Goal: Obtain resource: Obtain resource

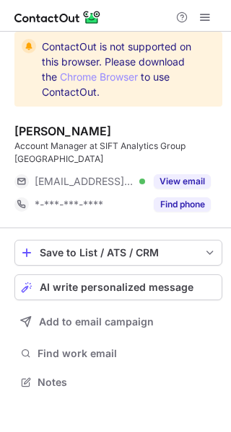
scroll to position [7, 7]
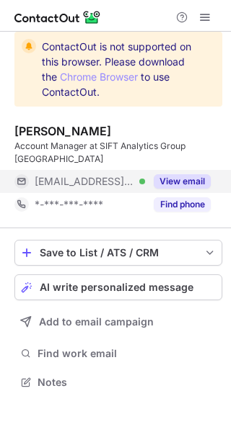
click at [186, 174] on button "View email" at bounding box center [182, 181] width 57 height 14
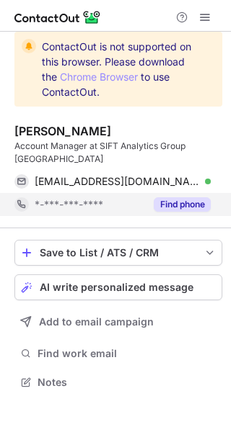
click at [189, 197] on button "Find phone" at bounding box center [182, 204] width 57 height 14
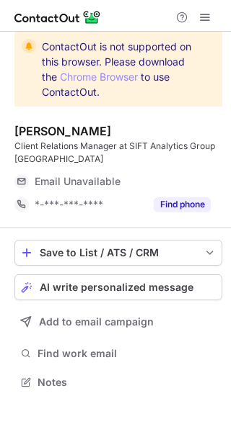
scroll to position [372, 231]
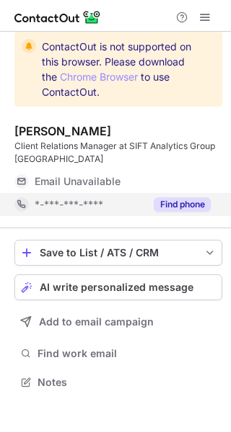
click at [179, 195] on div "Find phone" at bounding box center [178, 204] width 66 height 23
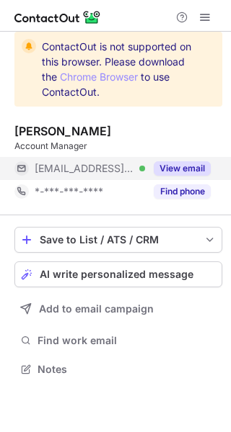
scroll to position [7, 7]
click at [187, 172] on button "View email" at bounding box center [182, 168] width 57 height 14
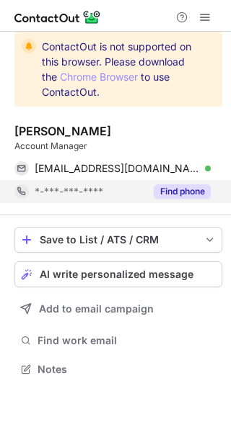
click at [177, 194] on button "Find phone" at bounding box center [182, 191] width 57 height 14
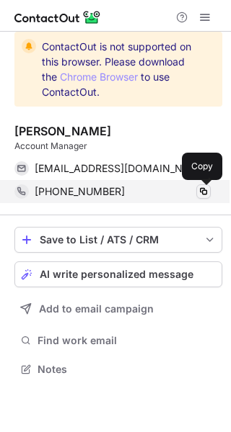
click at [200, 191] on span at bounding box center [203, 192] width 12 height 12
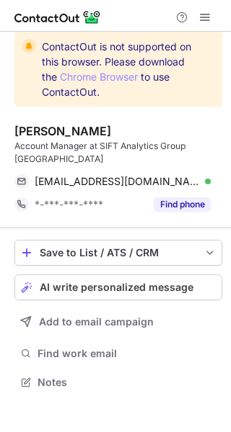
scroll to position [359, 231]
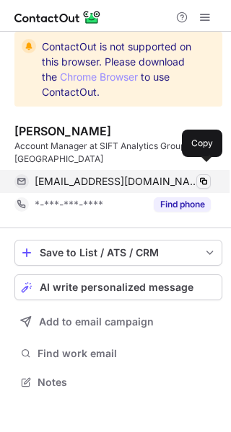
click at [200, 176] on span at bounding box center [203, 182] width 12 height 12
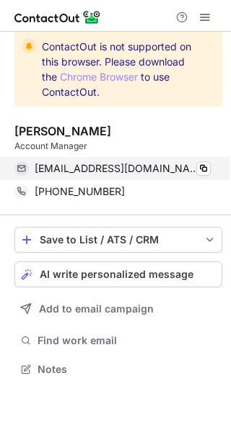
scroll to position [359, 231]
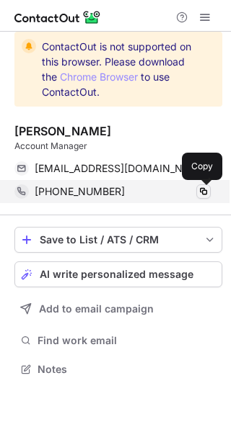
click at [205, 188] on span at bounding box center [203, 192] width 12 height 12
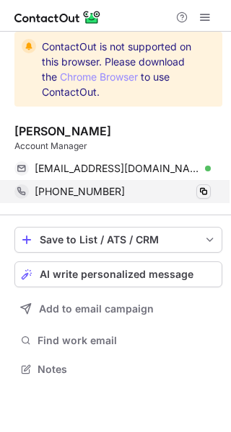
scroll to position [359, 231]
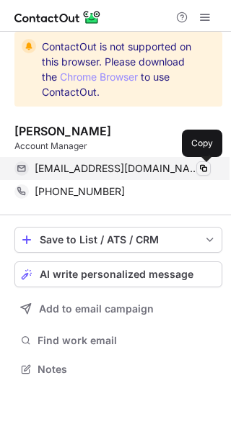
click at [203, 172] on span at bounding box center [203, 169] width 12 height 12
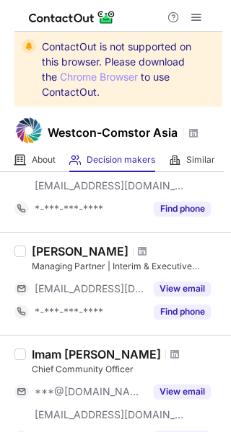
scroll to position [968, 0]
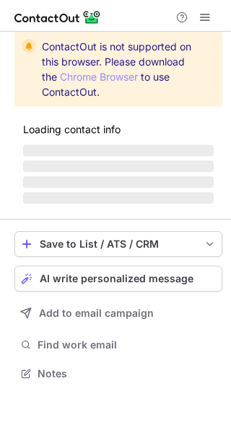
scroll to position [395, 231]
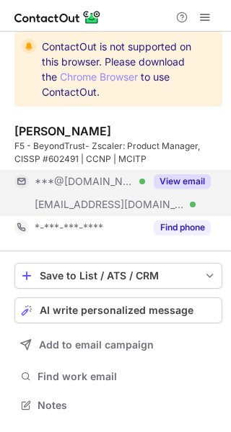
click at [193, 174] on button "View email" at bounding box center [182, 181] width 57 height 14
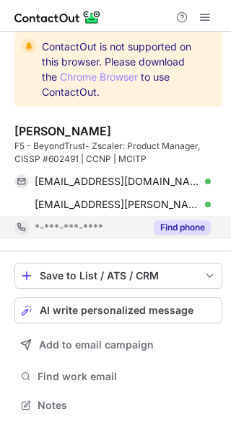
click at [179, 223] on button "Find phone" at bounding box center [182, 228] width 57 height 14
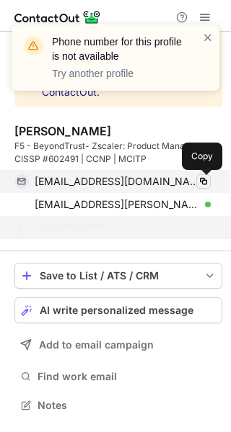
click at [200, 179] on span at bounding box center [203, 182] width 12 height 12
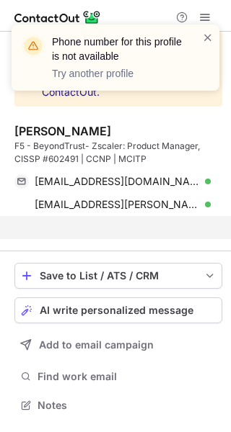
scroll to position [372, 231]
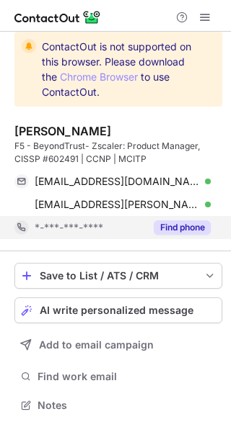
scroll to position [395, 231]
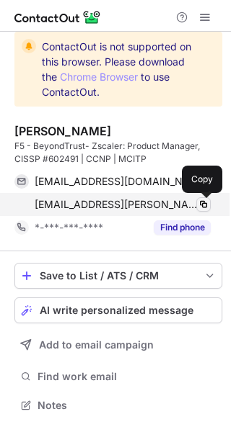
click at [206, 207] on span at bounding box center [203, 205] width 12 height 12
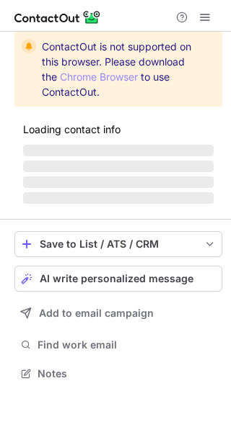
scroll to position [7, 7]
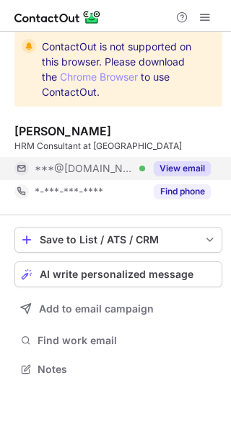
click at [200, 169] on button "View email" at bounding box center [182, 168] width 57 height 14
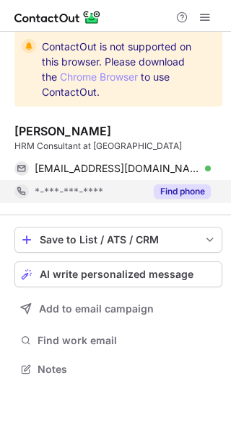
click at [188, 190] on button "Find phone" at bounding box center [182, 191] width 57 height 14
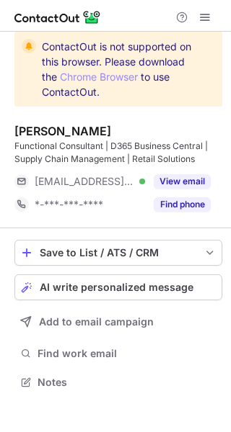
scroll to position [372, 231]
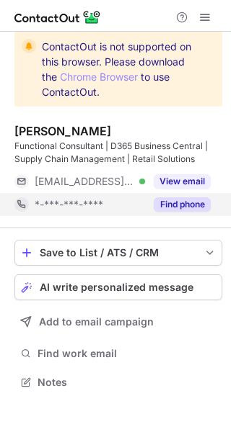
click at [188, 205] on button "Find phone" at bounding box center [182, 204] width 57 height 14
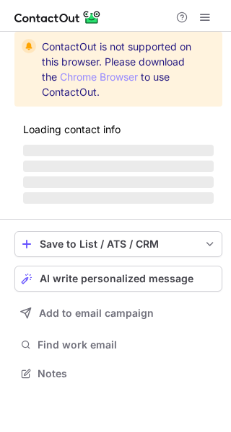
scroll to position [372, 231]
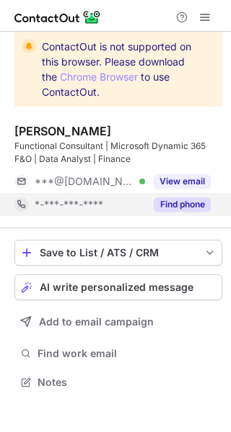
click at [169, 203] on button "Find phone" at bounding box center [182, 204] width 57 height 14
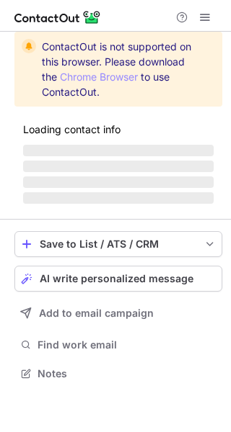
scroll to position [372, 231]
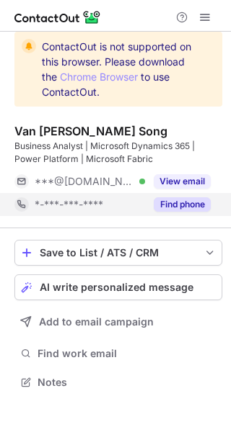
click at [169, 203] on button "Find phone" at bounding box center [182, 204] width 57 height 14
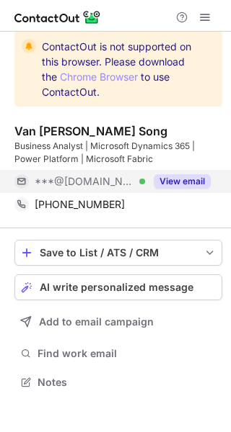
click at [181, 178] on button "View email" at bounding box center [182, 181] width 57 height 14
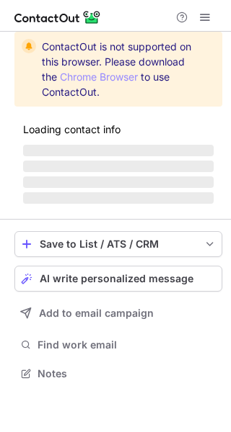
scroll to position [395, 231]
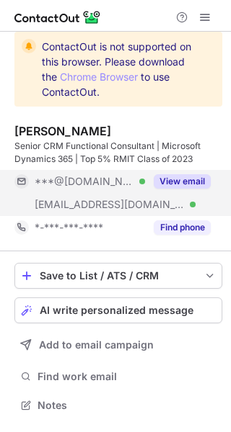
click at [184, 180] on button "View email" at bounding box center [182, 181] width 57 height 14
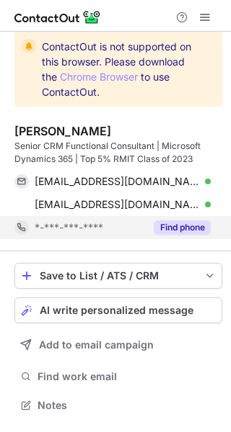
click at [179, 234] on button "Find phone" at bounding box center [182, 228] width 57 height 14
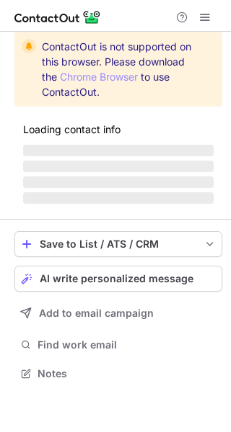
scroll to position [372, 231]
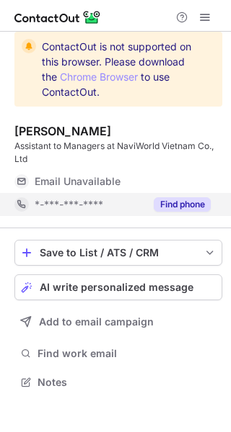
click at [191, 195] on div "Find phone" at bounding box center [178, 204] width 66 height 23
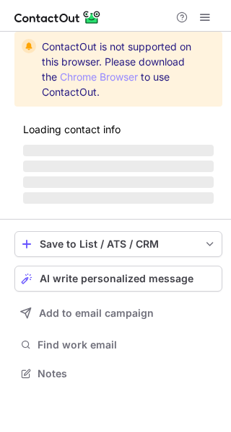
scroll to position [372, 231]
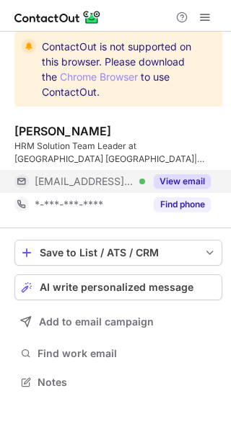
click at [198, 179] on button "View email" at bounding box center [182, 181] width 57 height 14
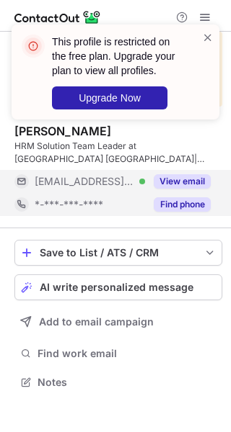
click at [192, 205] on button "Find phone" at bounding box center [182, 204] width 57 height 14
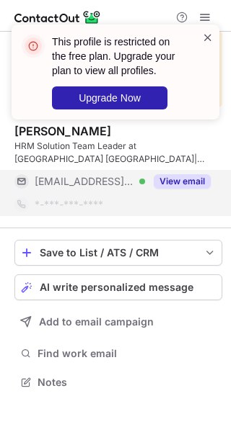
click at [205, 40] on span at bounding box center [208, 37] width 12 height 14
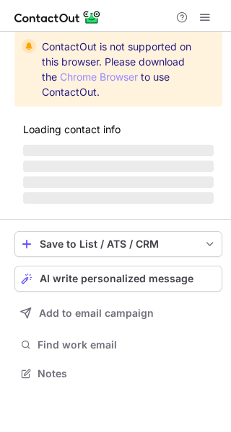
scroll to position [7, 7]
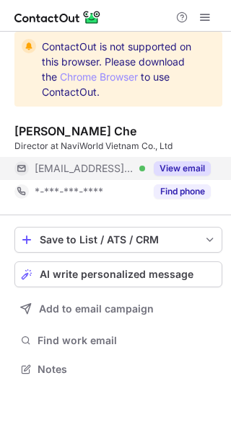
click at [181, 170] on button "View email" at bounding box center [182, 168] width 57 height 14
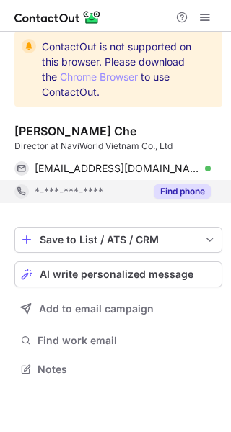
click at [181, 190] on button "Find phone" at bounding box center [182, 191] width 57 height 14
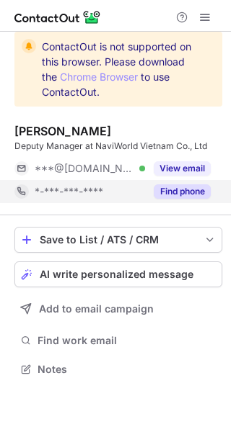
scroll to position [7, 7]
click at [190, 197] on button "Find phone" at bounding box center [182, 191] width 57 height 14
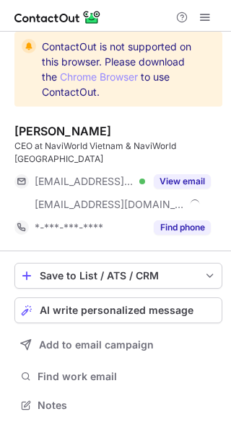
scroll to position [382, 231]
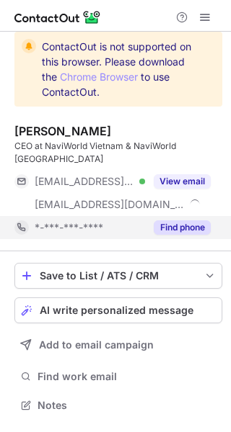
click at [182, 221] on button "Find phone" at bounding box center [182, 228] width 57 height 14
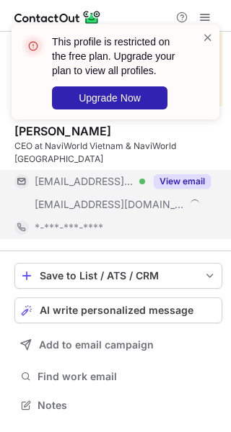
click at [178, 174] on button "View email" at bounding box center [182, 181] width 57 height 14
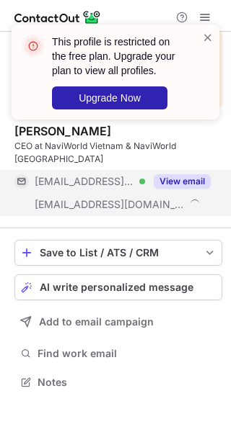
scroll to position [359, 231]
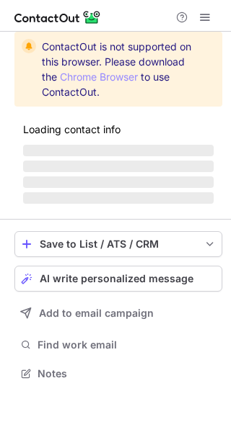
scroll to position [372, 231]
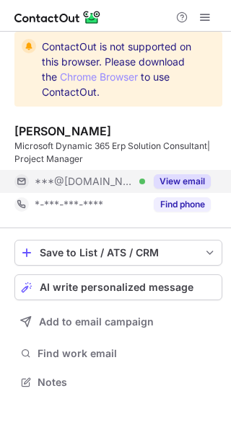
click at [189, 176] on button "View email" at bounding box center [182, 181] width 57 height 14
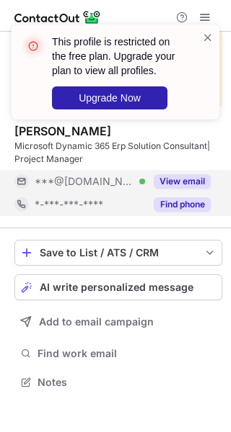
click at [177, 210] on button "Find phone" at bounding box center [182, 204] width 57 height 14
click at [205, 33] on span at bounding box center [208, 37] width 12 height 14
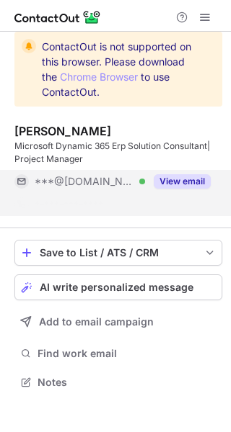
scroll to position [349, 231]
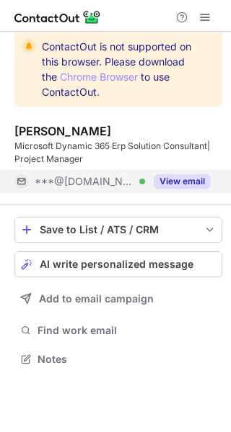
click at [167, 174] on button "View email" at bounding box center [182, 181] width 57 height 14
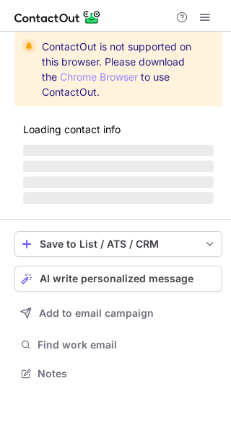
scroll to position [372, 231]
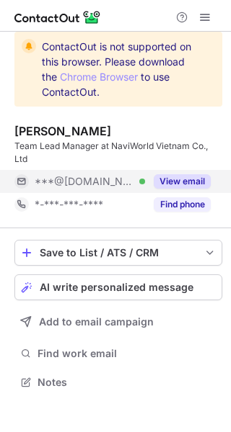
click at [189, 177] on button "View email" at bounding box center [182, 181] width 57 height 14
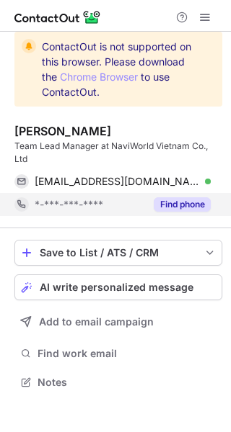
click at [182, 200] on button "Find phone" at bounding box center [182, 204] width 57 height 14
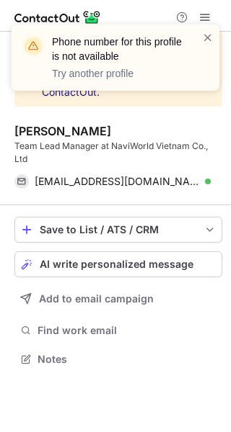
scroll to position [349, 231]
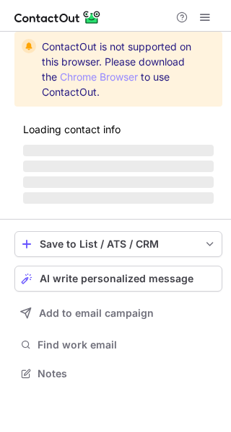
scroll to position [372, 231]
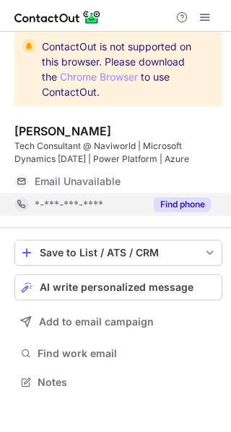
click at [197, 201] on button "Find phone" at bounding box center [182, 204] width 57 height 14
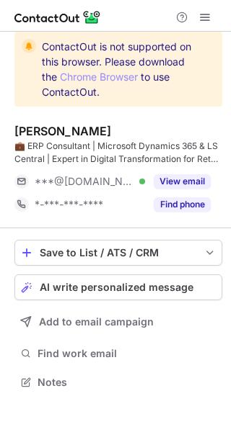
scroll to position [372, 231]
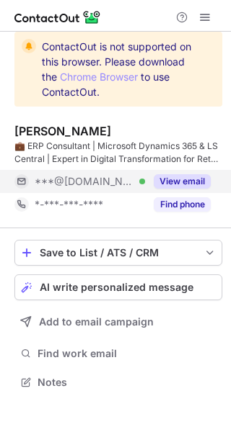
click at [190, 179] on button "View email" at bounding box center [182, 181] width 57 height 14
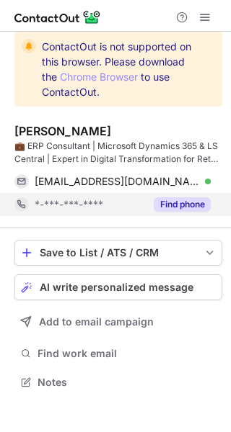
click at [178, 208] on button "Find phone" at bounding box center [182, 204] width 57 height 14
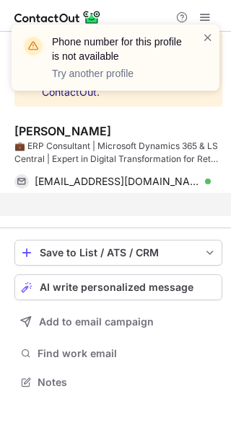
scroll to position [349, 231]
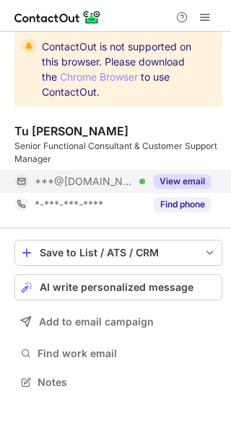
scroll to position [372, 231]
click at [194, 181] on button "View email" at bounding box center [182, 181] width 57 height 14
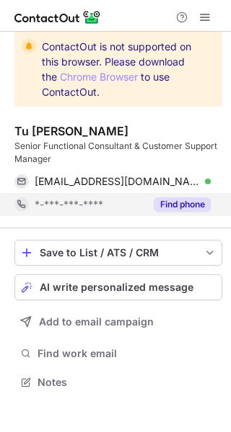
click at [185, 203] on button "Find phone" at bounding box center [182, 204] width 57 height 14
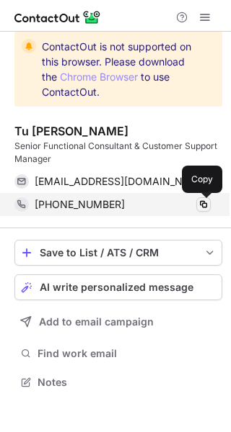
click at [204, 204] on span at bounding box center [203, 205] width 12 height 12
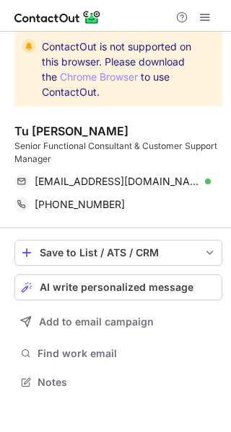
scroll to position [372, 231]
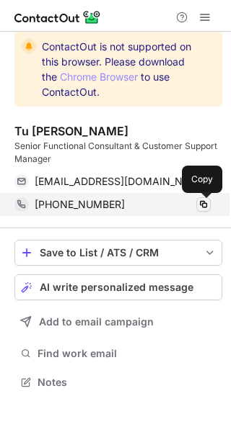
click at [202, 206] on span at bounding box center [203, 205] width 12 height 12
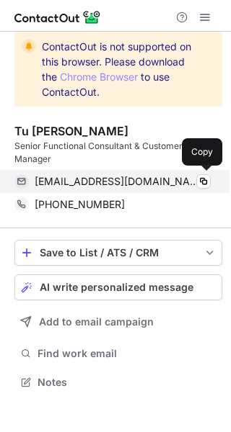
scroll to position [372, 231]
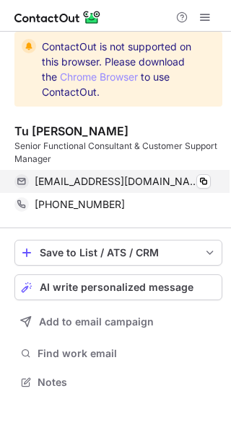
click at [210, 182] on div "[EMAIL_ADDRESS][DOMAIN_NAME] Verified Copy" at bounding box center [112, 181] width 196 height 23
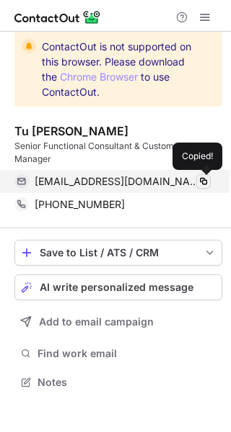
click at [205, 182] on span at bounding box center [203, 182] width 12 height 12
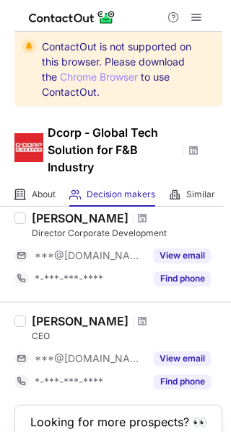
scroll to position [255, 0]
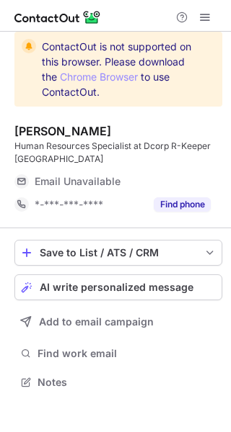
scroll to position [372, 231]
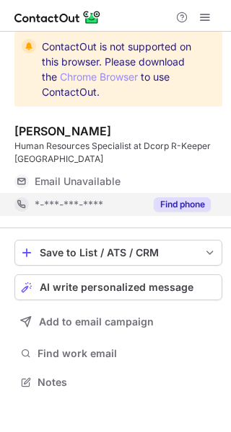
click at [191, 204] on button "Find phone" at bounding box center [182, 204] width 57 height 14
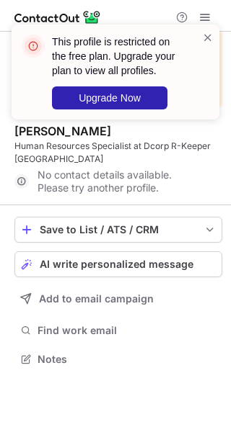
scroll to position [349, 231]
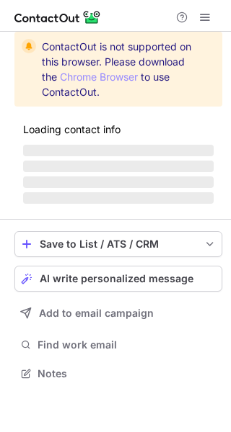
scroll to position [7, 7]
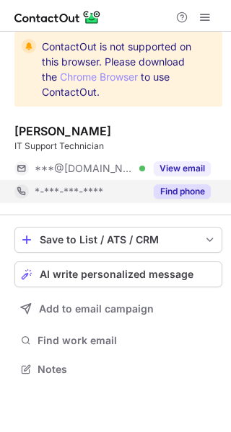
click at [195, 185] on button "Find phone" at bounding box center [182, 191] width 57 height 14
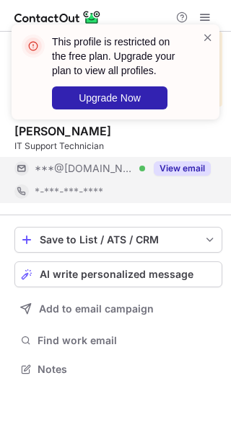
click at [190, 174] on button "View email" at bounding box center [182, 168] width 57 height 14
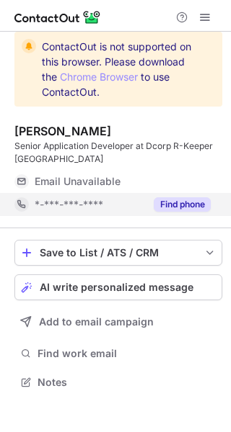
scroll to position [372, 231]
click at [180, 198] on button "Find phone" at bounding box center [182, 204] width 57 height 14
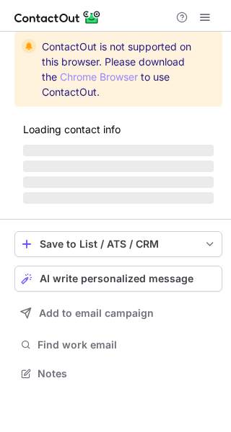
scroll to position [372, 231]
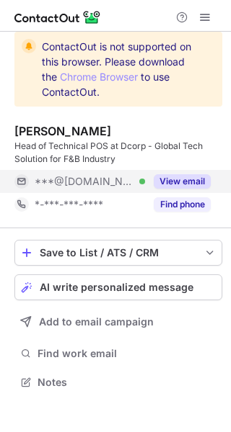
click at [174, 178] on button "View email" at bounding box center [182, 181] width 57 height 14
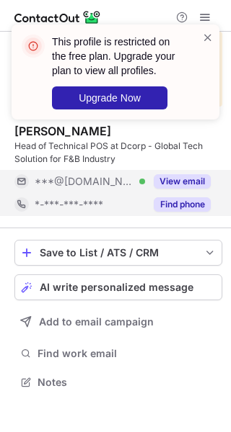
click at [177, 197] on div "Find phone" at bounding box center [178, 204] width 66 height 23
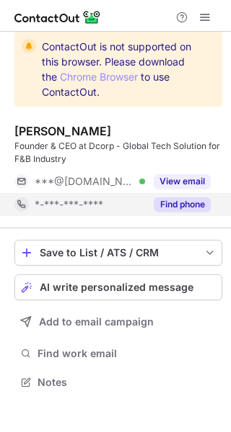
scroll to position [372, 231]
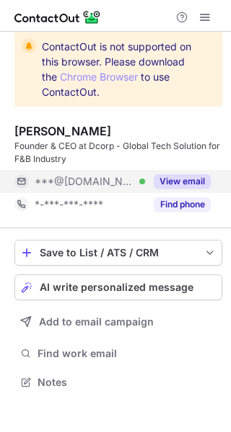
click at [178, 187] on button "View email" at bounding box center [182, 181] width 57 height 14
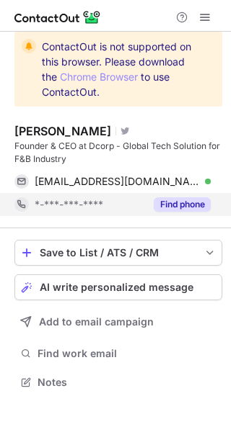
click at [178, 198] on button "Find phone" at bounding box center [182, 204] width 57 height 14
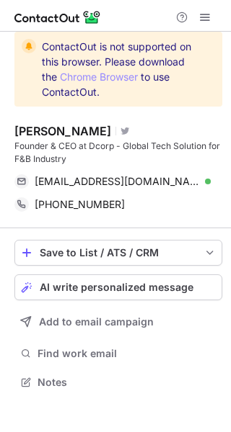
scroll to position [372, 231]
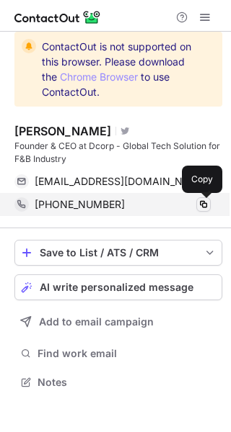
click at [204, 208] on span at bounding box center [203, 205] width 12 height 12
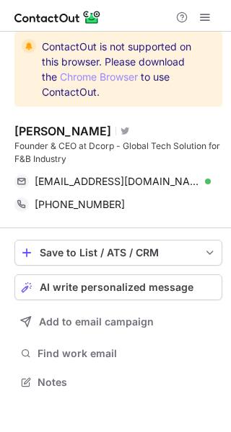
scroll to position [372, 231]
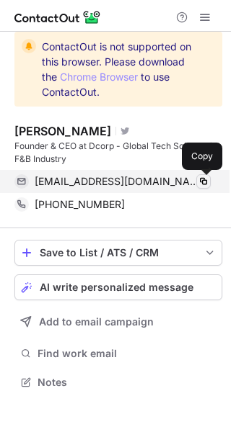
click at [201, 183] on span at bounding box center [203, 182] width 12 height 12
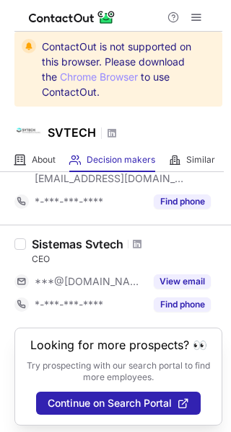
scroll to position [346, 0]
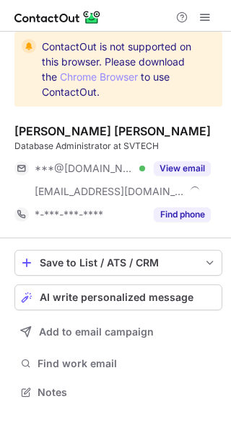
scroll to position [382, 231]
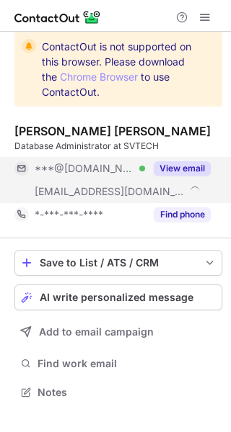
click at [187, 172] on button "View email" at bounding box center [182, 168] width 57 height 14
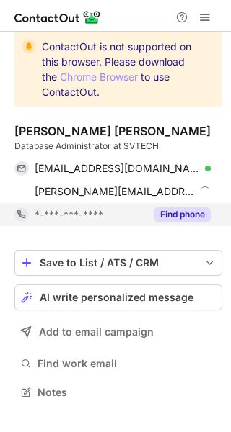
click at [177, 215] on button "Find phone" at bounding box center [182, 215] width 57 height 14
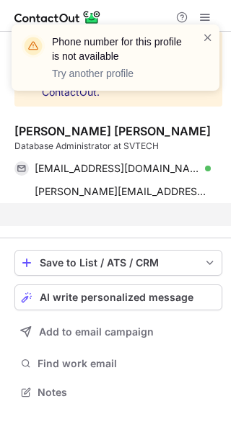
scroll to position [359, 231]
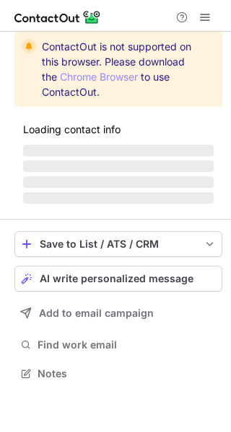
scroll to position [7, 7]
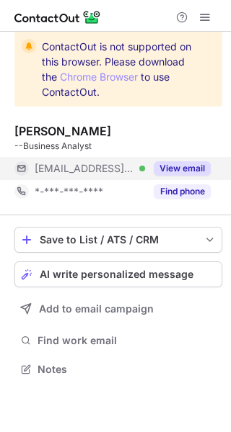
click at [175, 165] on button "View email" at bounding box center [182, 168] width 57 height 14
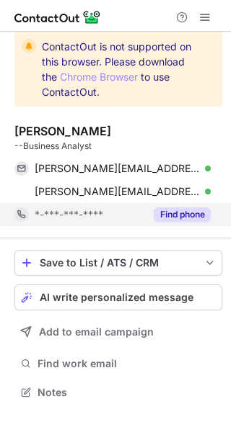
scroll to position [382, 231]
click at [181, 212] on button "Find phone" at bounding box center [182, 215] width 57 height 14
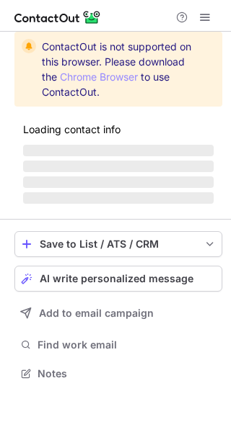
scroll to position [365, 231]
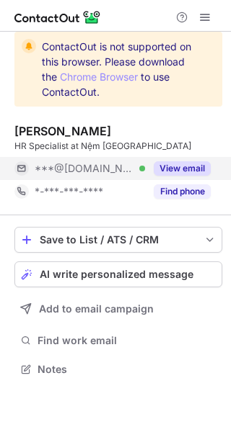
click at [195, 168] on button "View email" at bounding box center [182, 168] width 57 height 14
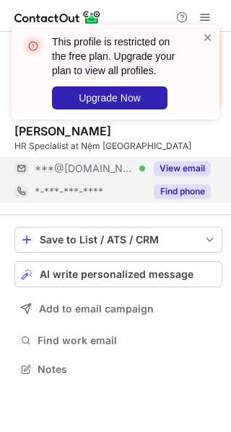
click at [183, 189] on button "Find phone" at bounding box center [182, 191] width 57 height 14
click at [212, 41] on span at bounding box center [208, 37] width 12 height 14
